Goal: Task Accomplishment & Management: Manage account settings

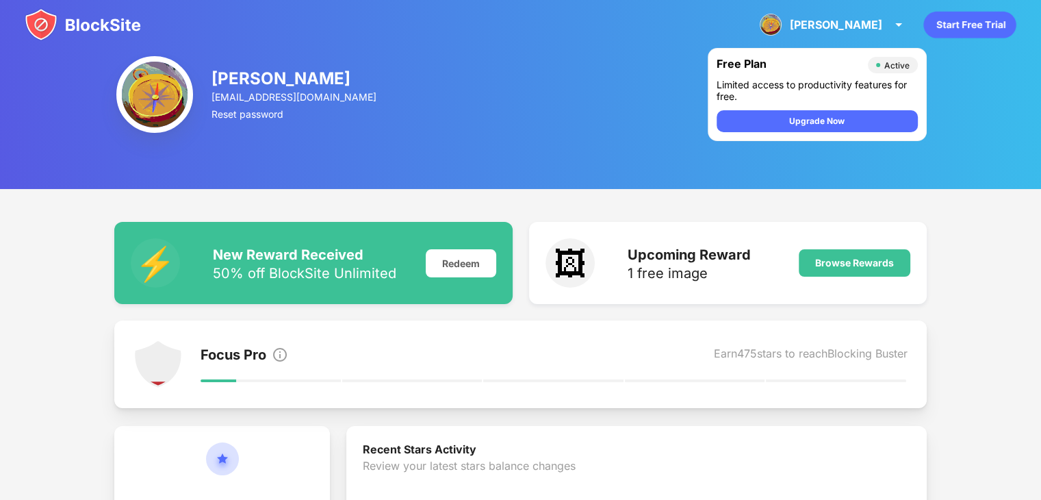
click at [102, 21] on img at bounding box center [83, 24] width 116 height 33
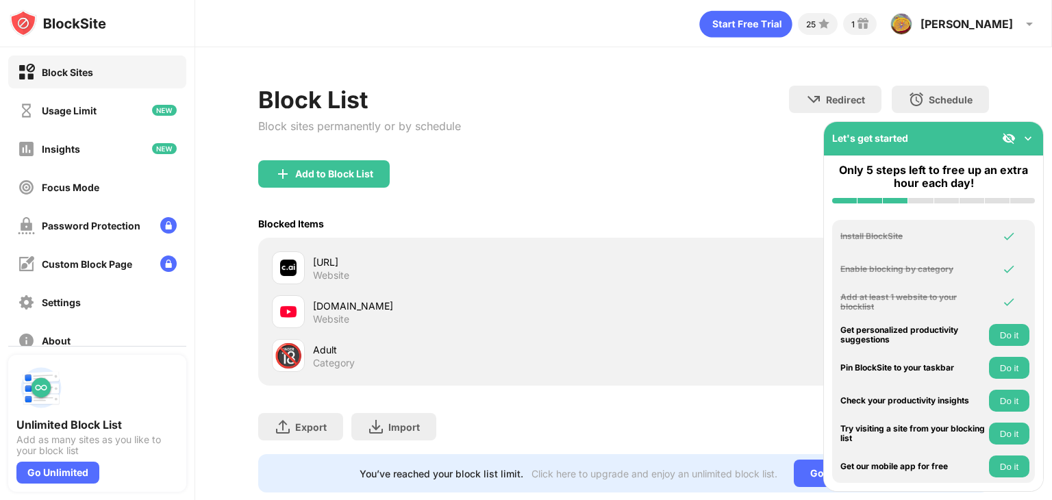
click at [710, 212] on div "Blocked Items Whitelist mode Block all websites except for those in your whitel…" at bounding box center [623, 224] width 731 height 28
click at [1024, 143] on img at bounding box center [1028, 138] width 14 height 14
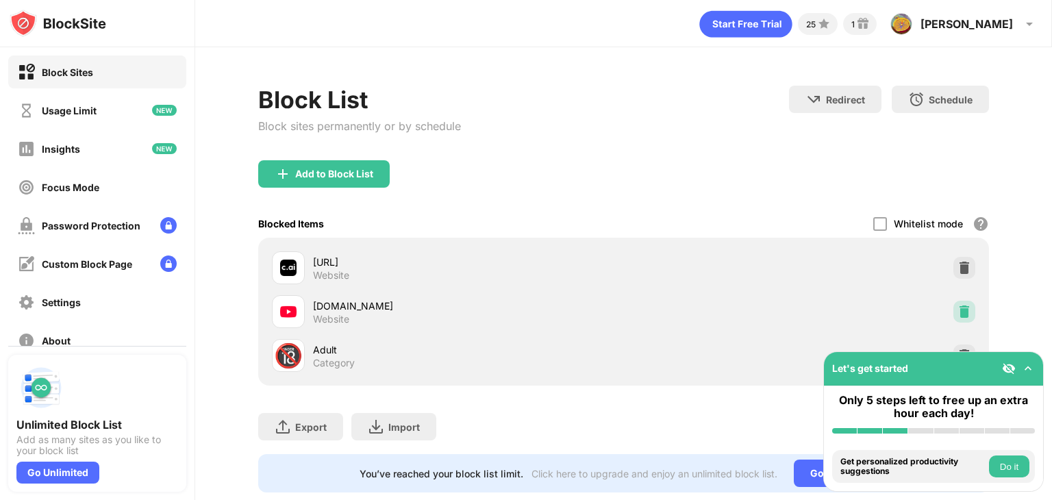
click at [957, 309] on img at bounding box center [964, 312] width 14 height 14
